Goal: Task Accomplishment & Management: Manage account settings

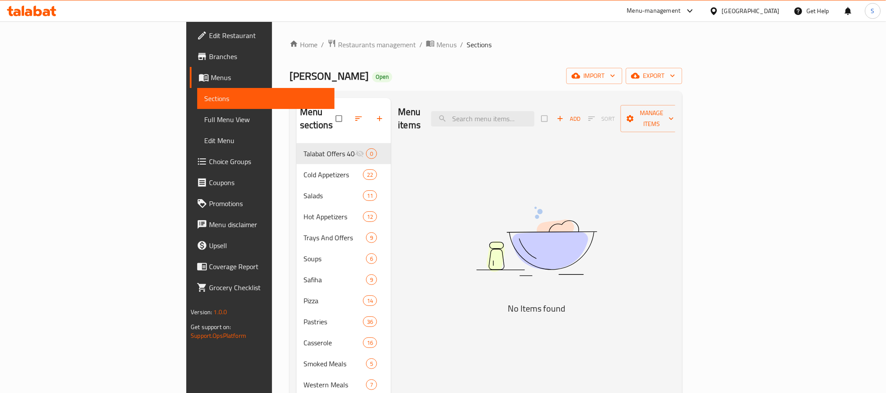
drag, startPoint x: 585, startPoint y: 125, endPoint x: 583, endPoint y: 121, distance: 4.7
click at [583, 121] on div "Menu items Add Sort Manage items" at bounding box center [536, 119] width 277 height 42
click at [535, 118] on input "search" at bounding box center [482, 118] width 103 height 15
click at [338, 39] on span "Restaurants management" at bounding box center [377, 44] width 78 height 10
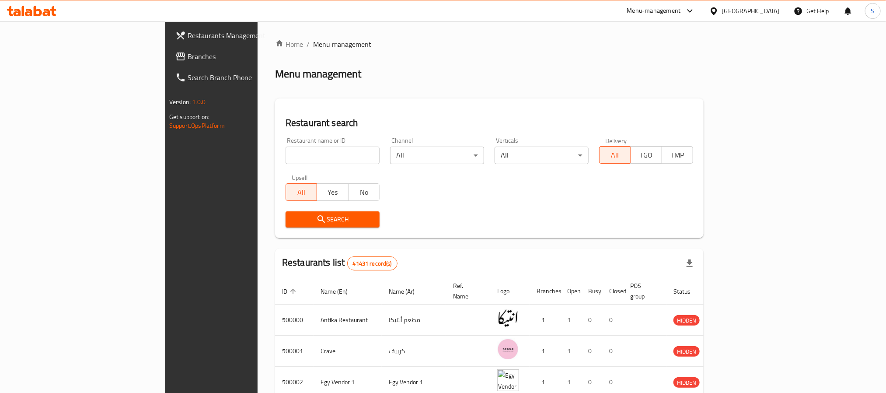
click at [275, 133] on div "Restaurant search Restaurant name or ID Restaurant name or ID Channel All ​ Ver…" at bounding box center [489, 168] width 429 height 140
click at [286, 155] on input "search" at bounding box center [333, 155] width 94 height 17
paste input "v"
type input "v"
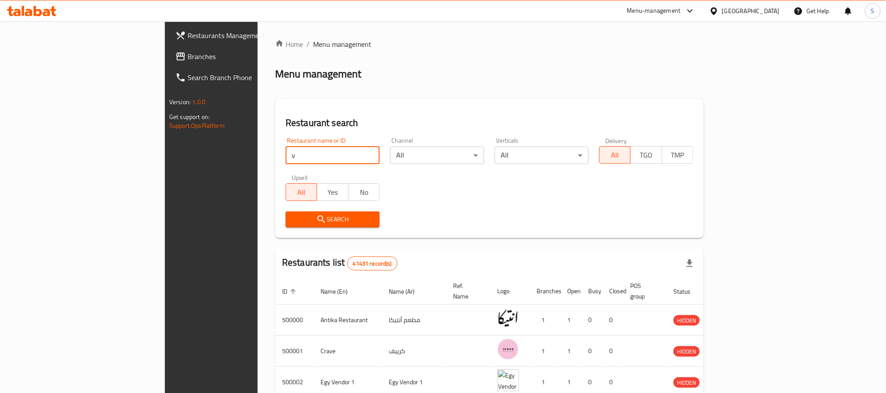
drag, startPoint x: 245, startPoint y: 155, endPoint x: 164, endPoint y: 146, distance: 80.6
click at [258, 146] on div "Home / Menu management Menu management Restaurant search Restaurant name or ID …" at bounding box center [490, 327] width 464 height 612
paste input "search"
drag, startPoint x: 214, startPoint y: 163, endPoint x: 224, endPoint y: 150, distance: 17.1
click at [286, 161] on input "search" at bounding box center [333, 155] width 94 height 17
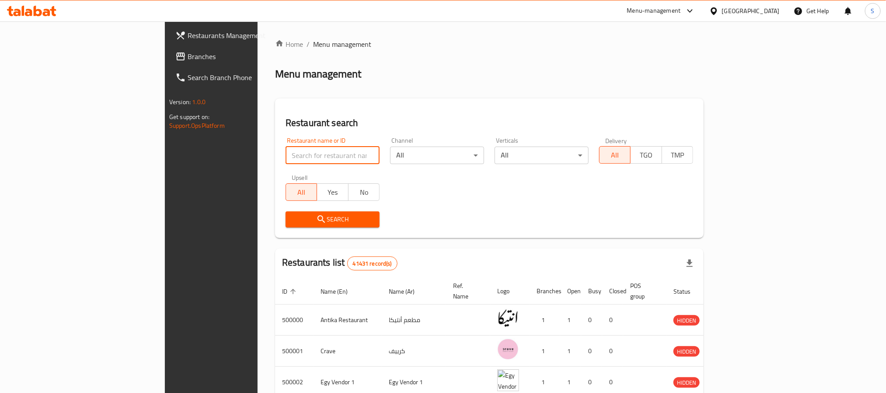
paste input "502356"
type input "502356"
click button "Search" at bounding box center [333, 219] width 94 height 16
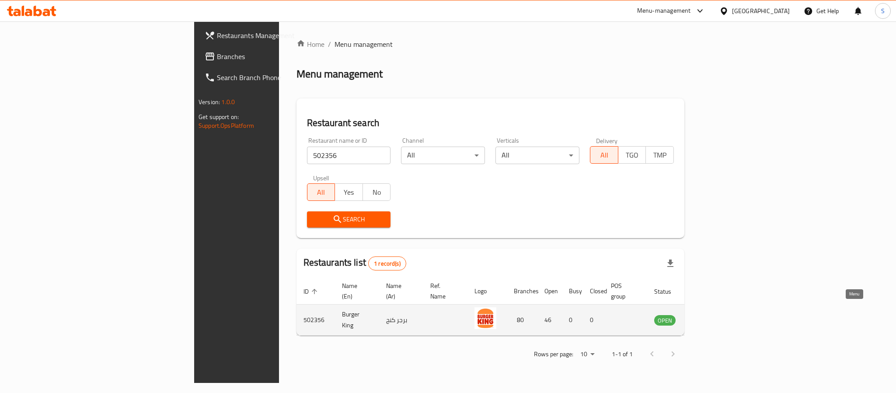
click at [711, 314] on icon "enhanced table" at bounding box center [705, 319] width 10 height 10
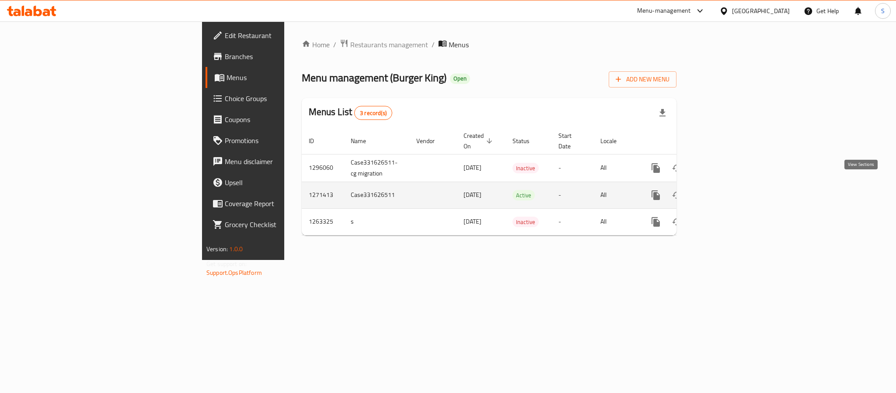
click at [724, 190] on icon "enhanced table" at bounding box center [719, 195] width 10 height 10
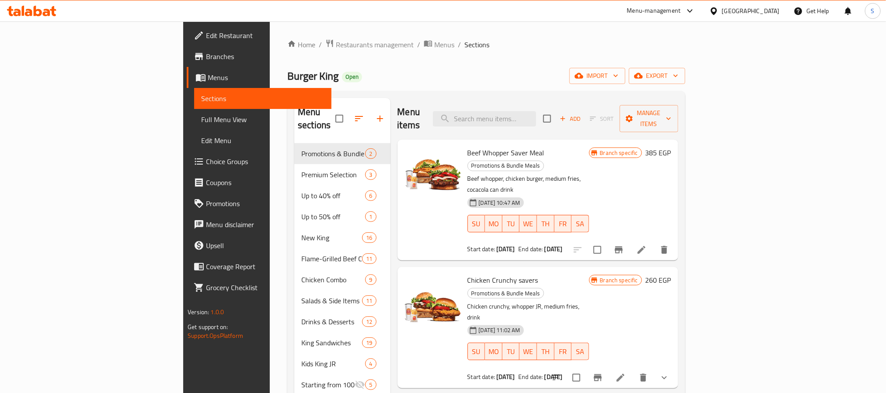
click at [206, 57] on span "Branches" at bounding box center [265, 56] width 118 height 10
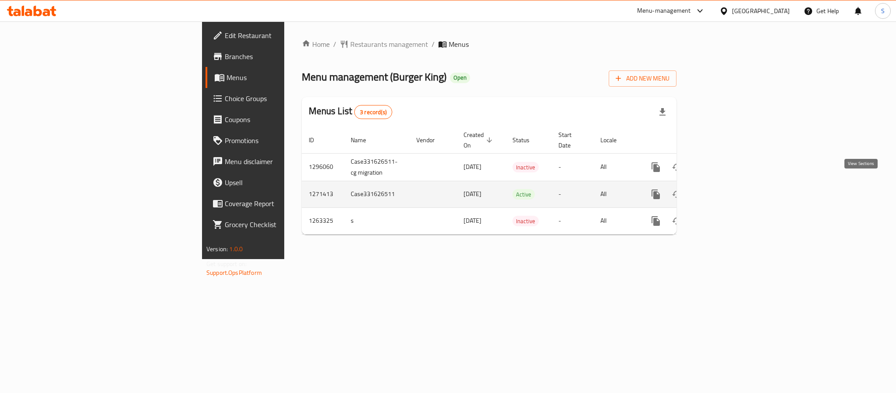
click at [724, 189] on icon "enhanced table" at bounding box center [719, 194] width 10 height 10
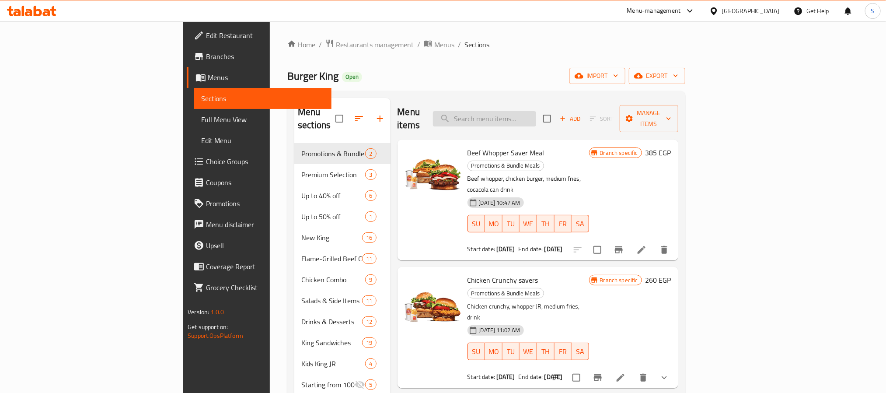
click at [536, 113] on input "search" at bounding box center [484, 118] width 103 height 15
paste input "Beef Whopper Meal"
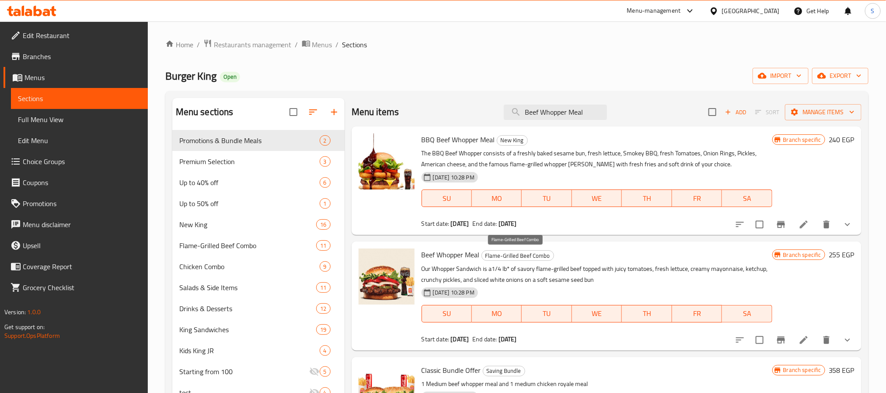
click at [499, 256] on span "Flame-Grilled Beef Combo" at bounding box center [518, 256] width 72 height 10
click at [541, 117] on input "Beef Whopper Meal" at bounding box center [555, 112] width 103 height 15
click at [583, 117] on input "Beef Whopper Meal" at bounding box center [555, 112] width 103 height 15
click at [587, 116] on input "Beef Whopper Meal" at bounding box center [555, 112] width 103 height 15
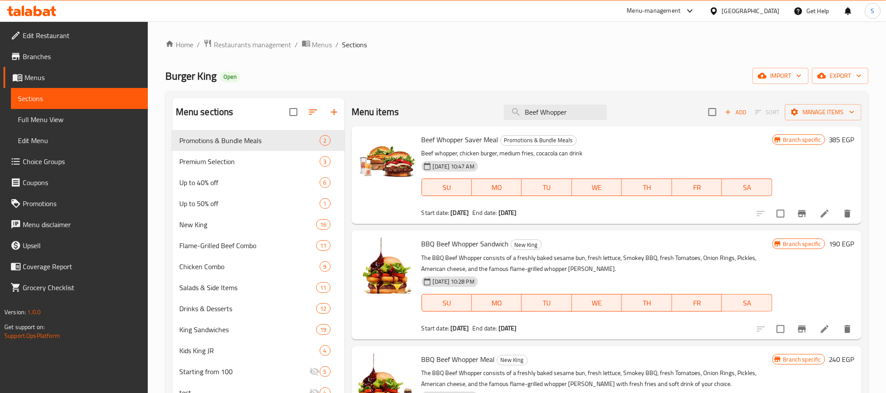
type input "Beef Whopper"
click at [57, 57] on span "Branches" at bounding box center [82, 56] width 118 height 10
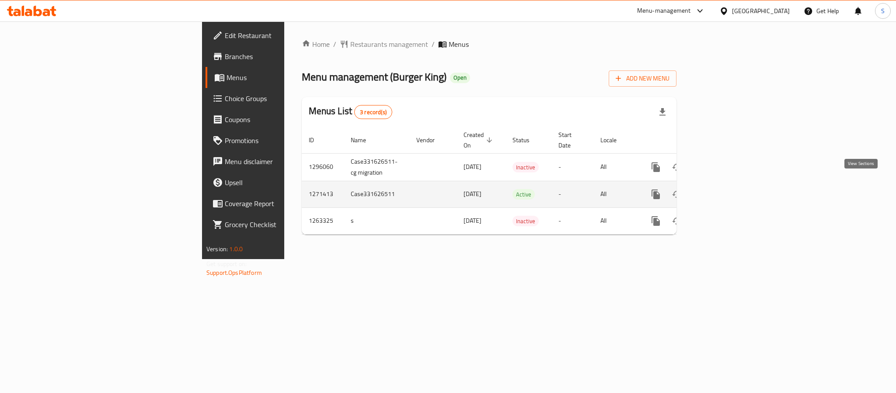
click at [724, 189] on icon "enhanced table" at bounding box center [719, 194] width 10 height 10
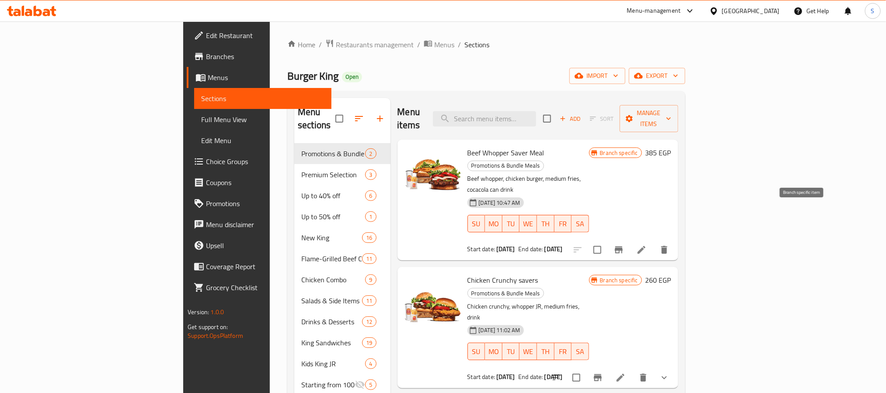
click at [623, 246] on icon "Branch-specific-item" at bounding box center [619, 249] width 8 height 7
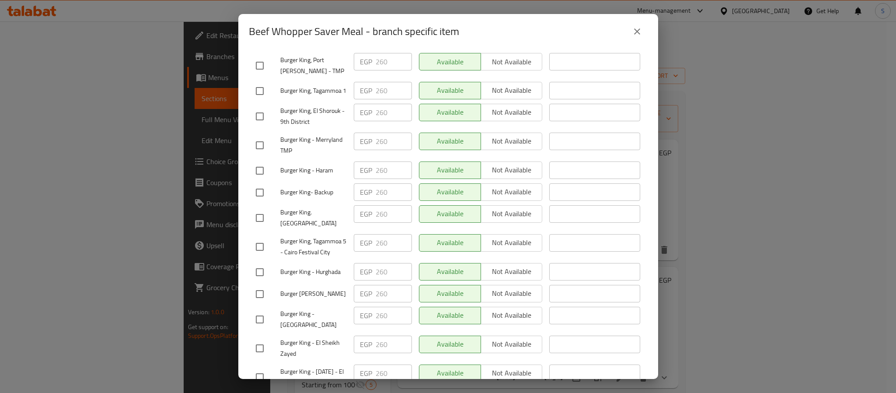
scroll to position [329, 0]
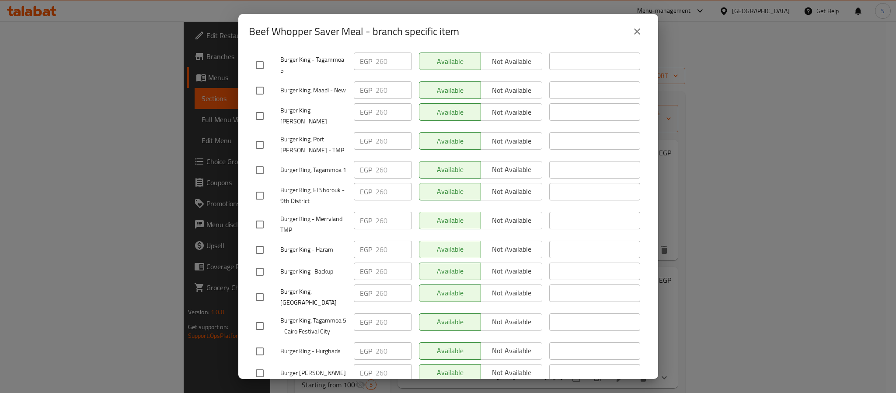
drag, startPoint x: 636, startPoint y: 35, endPoint x: 701, endPoint y: 87, distance: 83.2
click at [635, 38] on button "close" at bounding box center [637, 31] width 21 height 21
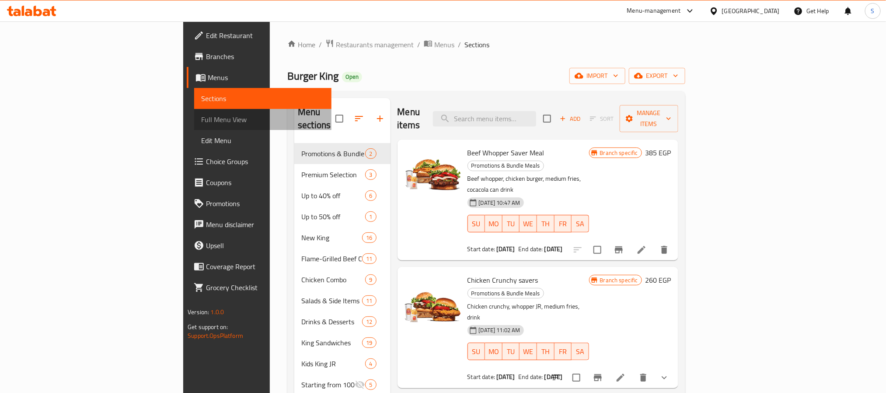
click at [201, 124] on span "Full Menu View" at bounding box center [262, 119] width 123 height 10
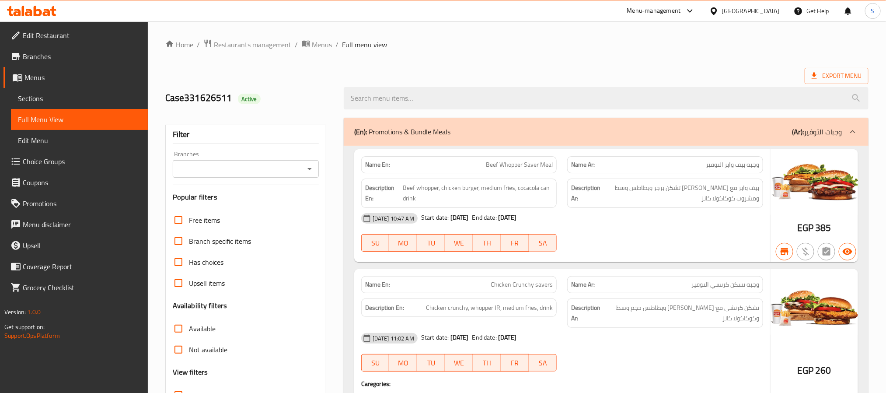
click at [48, 80] on span "Menus" at bounding box center [82, 77] width 116 height 10
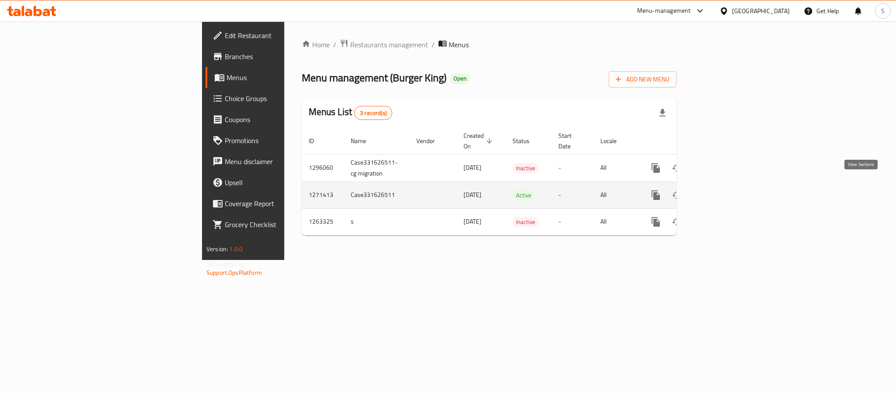
click at [724, 190] on icon "enhanced table" at bounding box center [719, 195] width 10 height 10
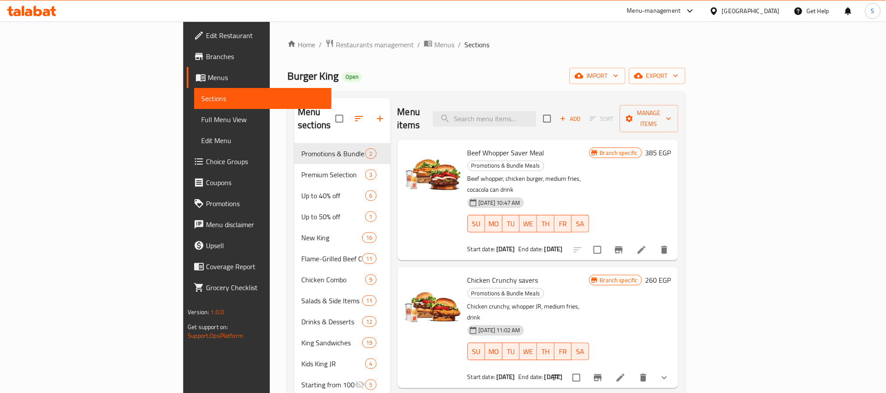
click at [187, 69] on link "Menus" at bounding box center [259, 77] width 144 height 21
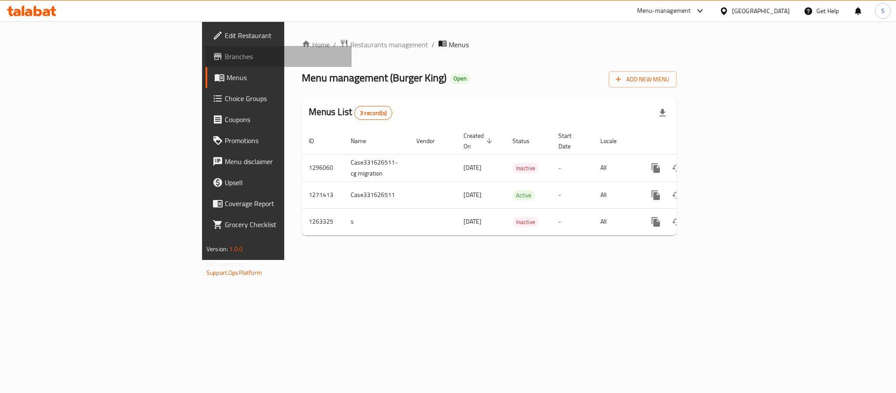
click at [225, 59] on span "Branches" at bounding box center [285, 56] width 120 height 10
